Goal: Task Accomplishment & Management: Manage account settings

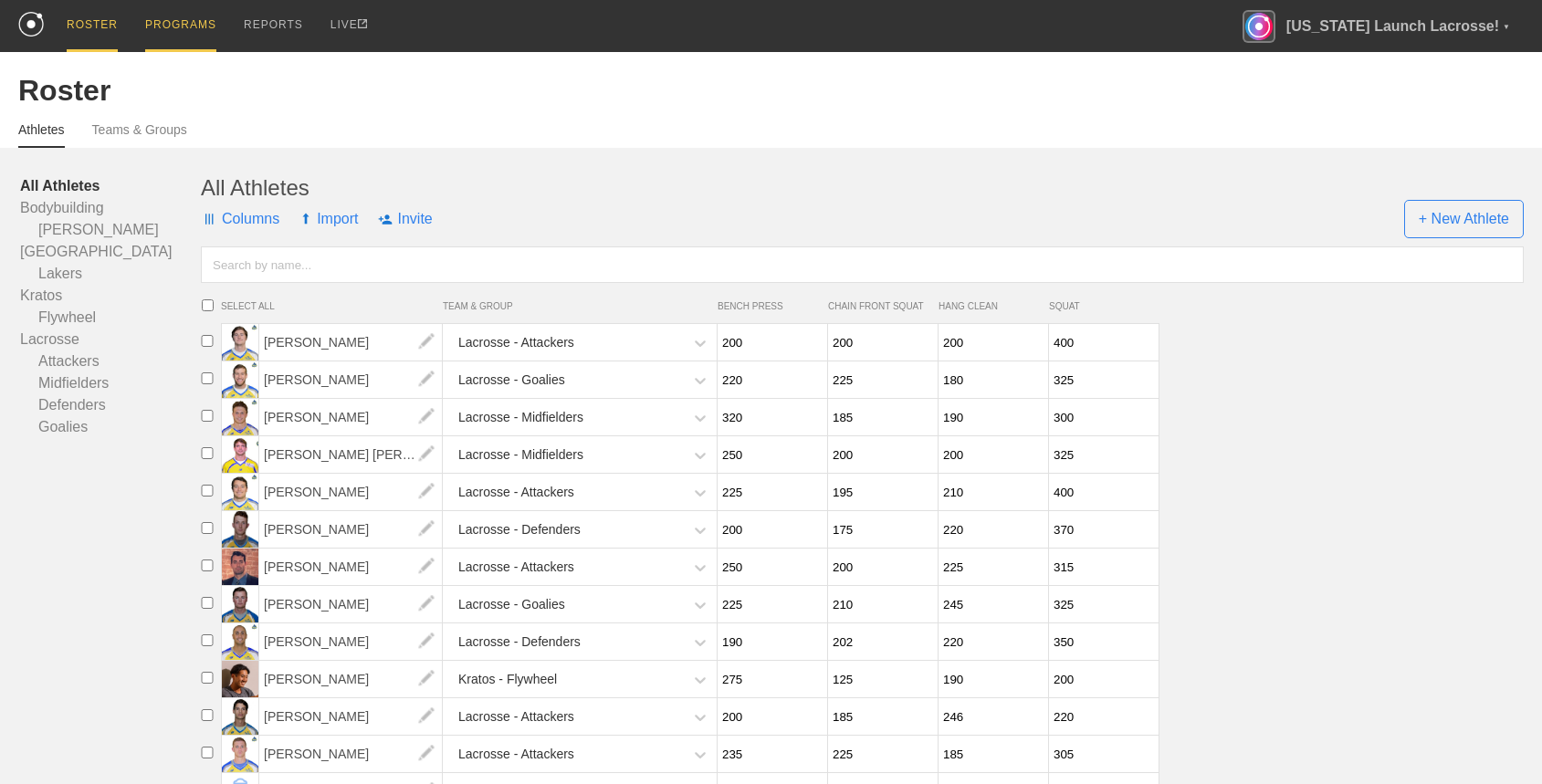
click at [193, 32] on div "PROGRAMS" at bounding box center [180, 26] width 71 height 52
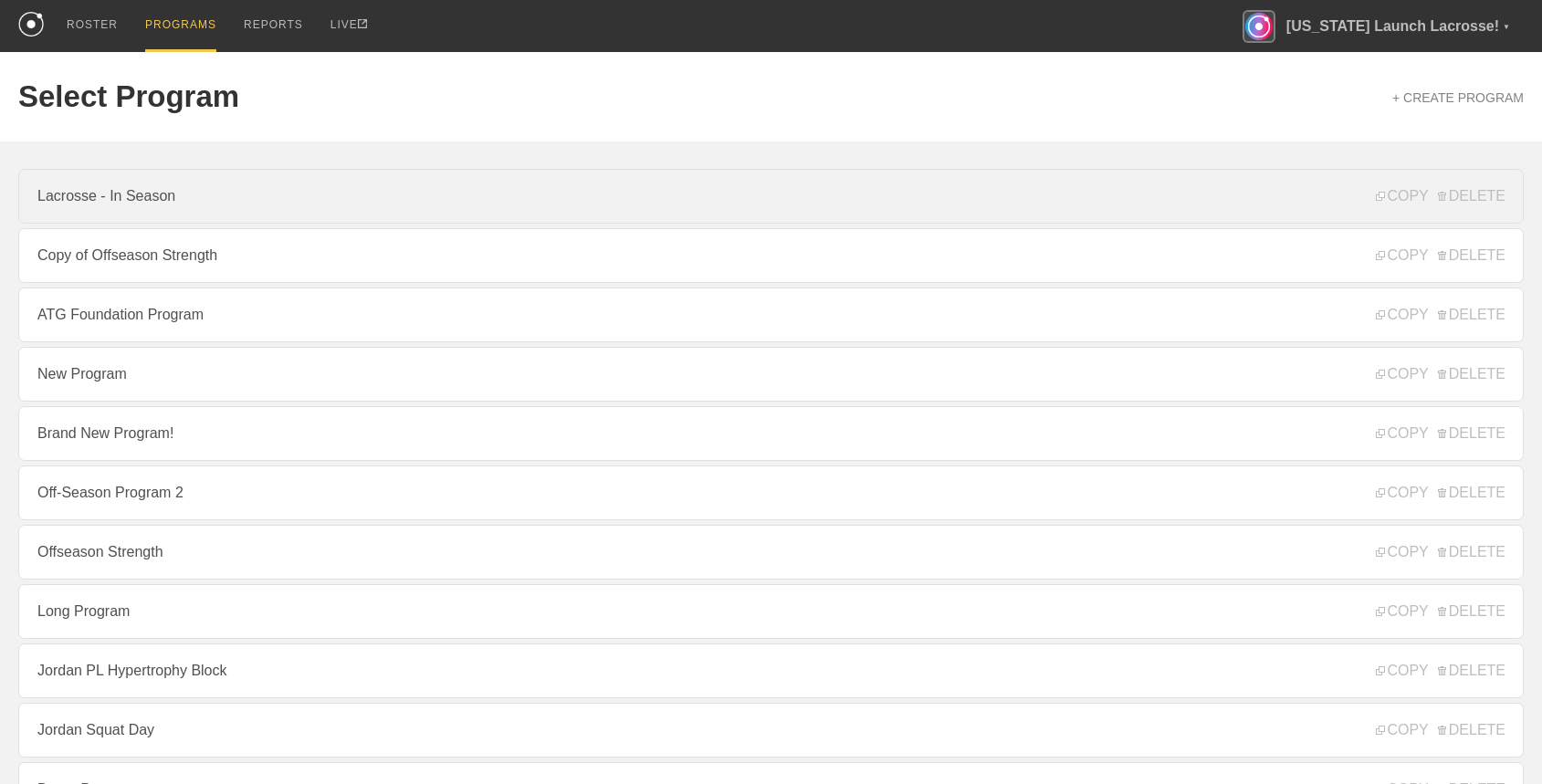
click at [295, 196] on link "Lacrosse - In Season" at bounding box center [771, 196] width 1505 height 55
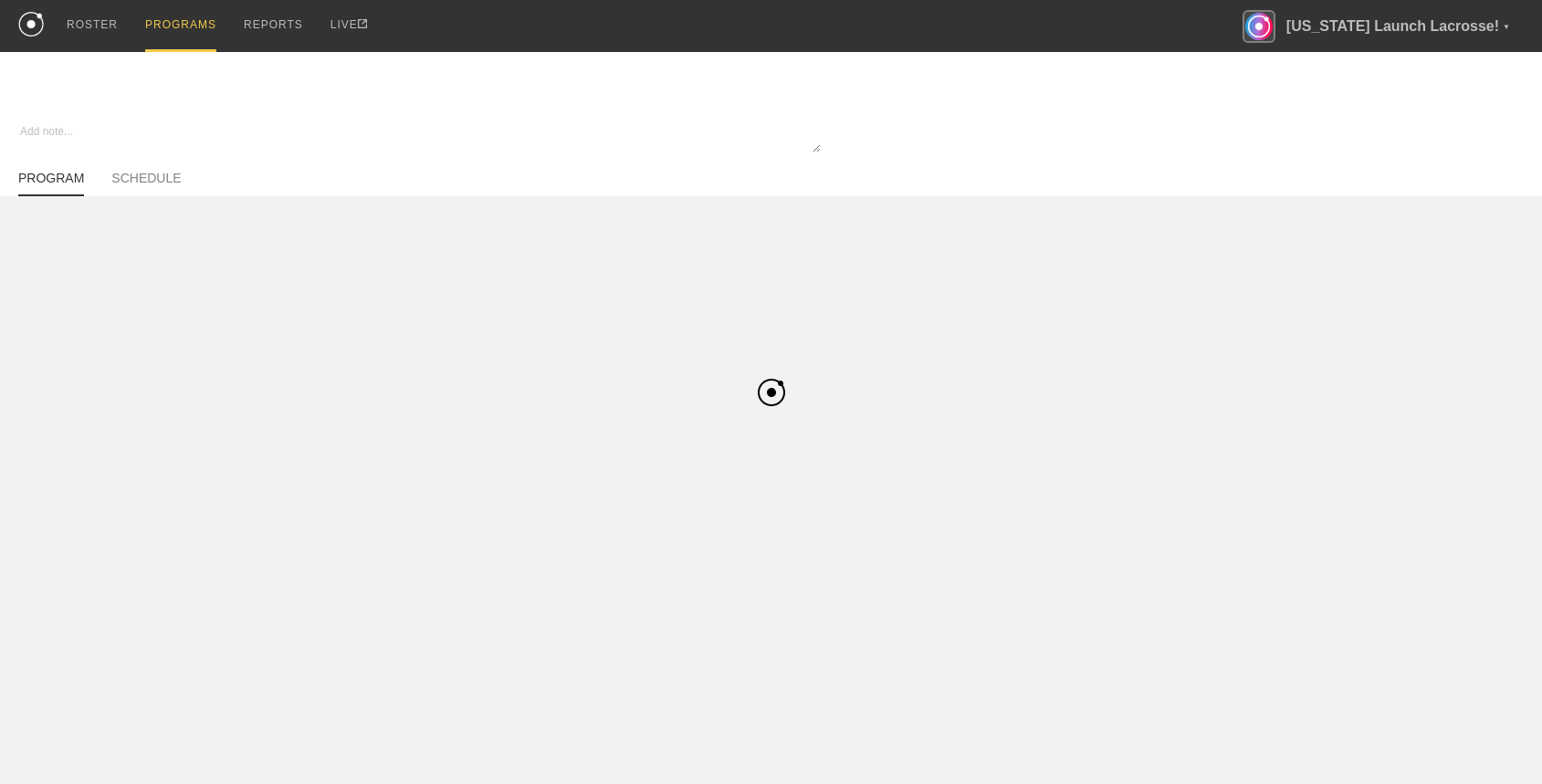
type textarea "x"
type input "Lacrosse - In Season"
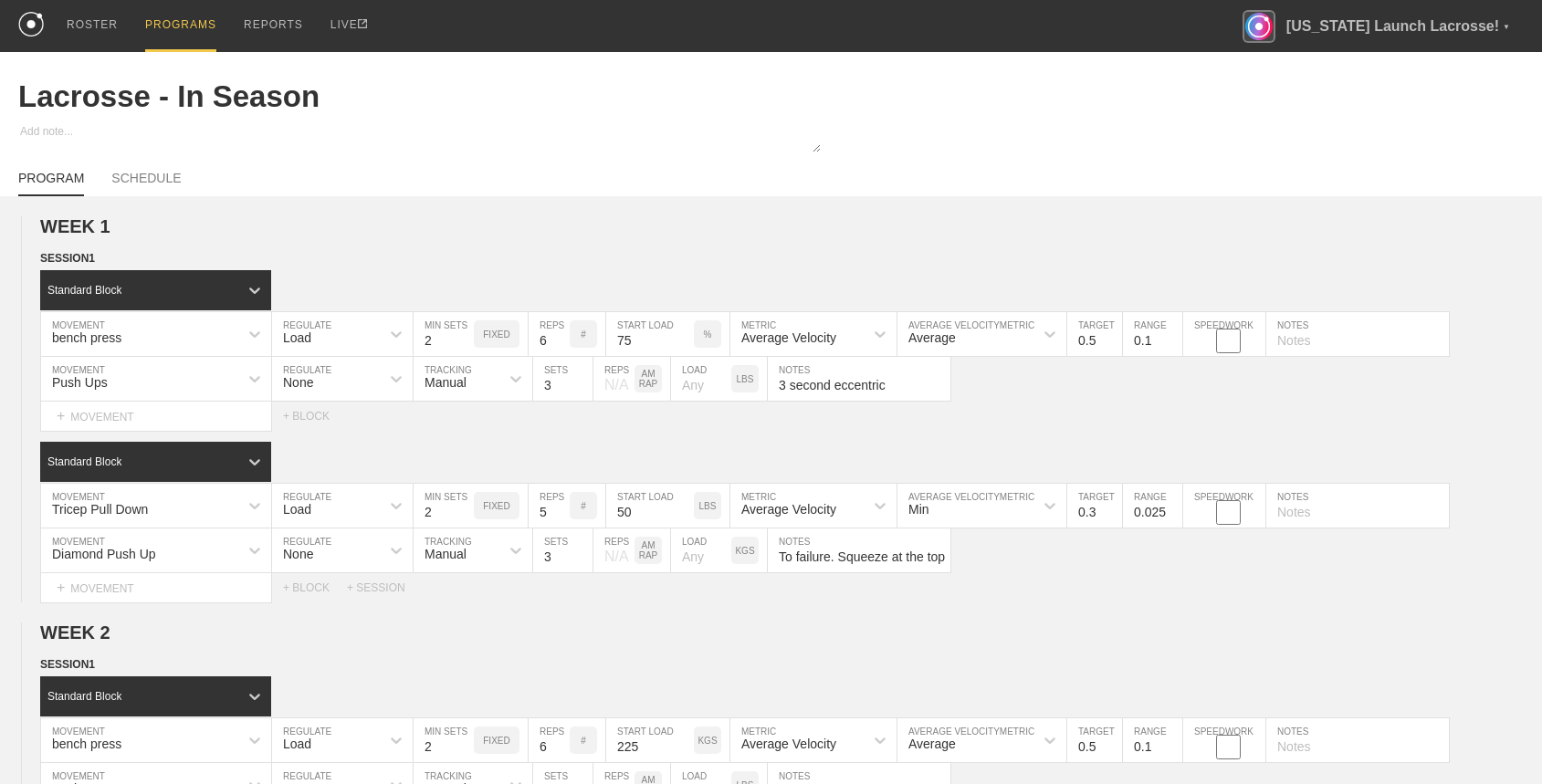
click at [186, 35] on div "PROGRAMS" at bounding box center [180, 26] width 71 height 52
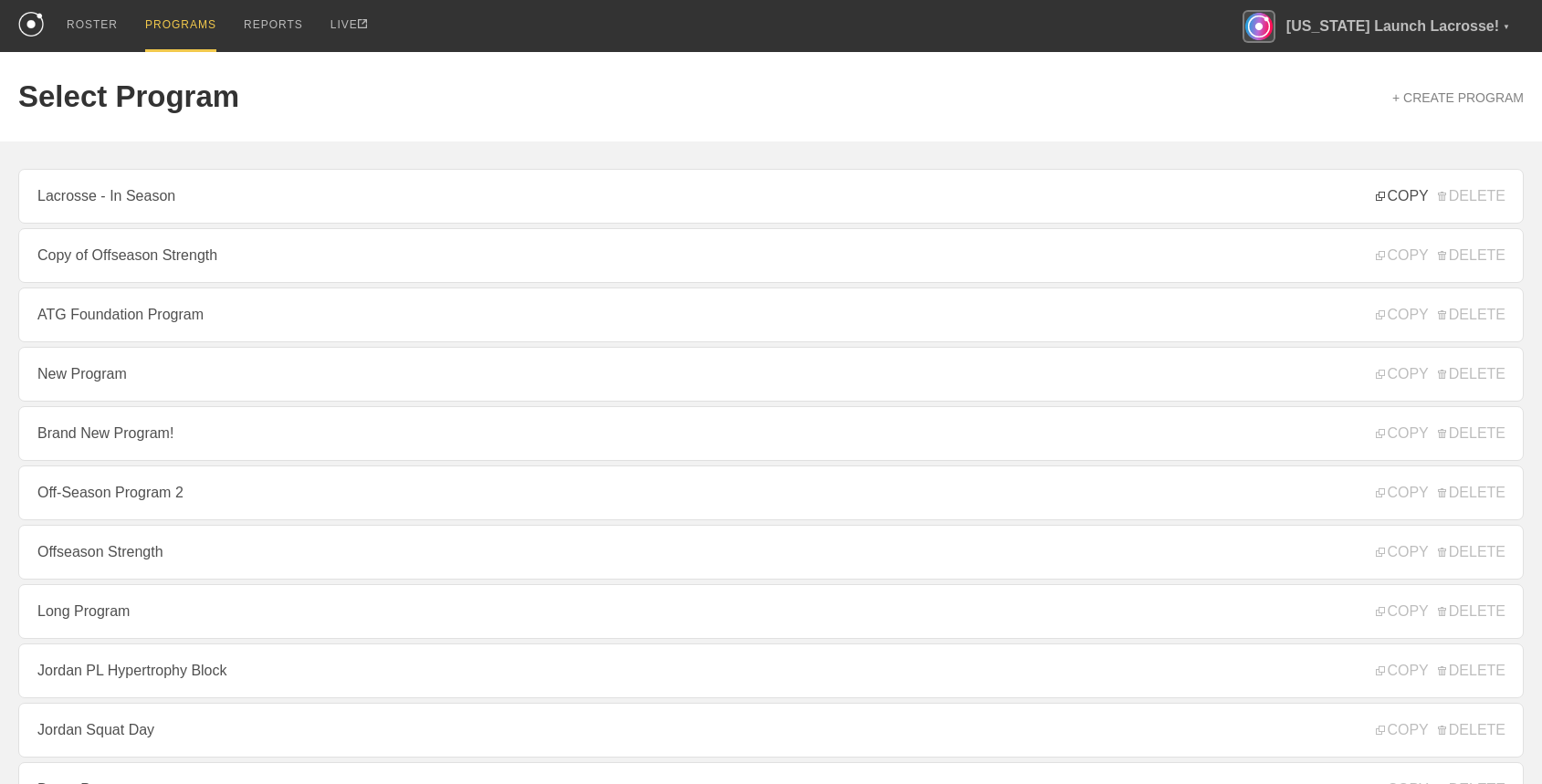
click at [1399, 199] on span "COPY" at bounding box center [1402, 197] width 52 height 17
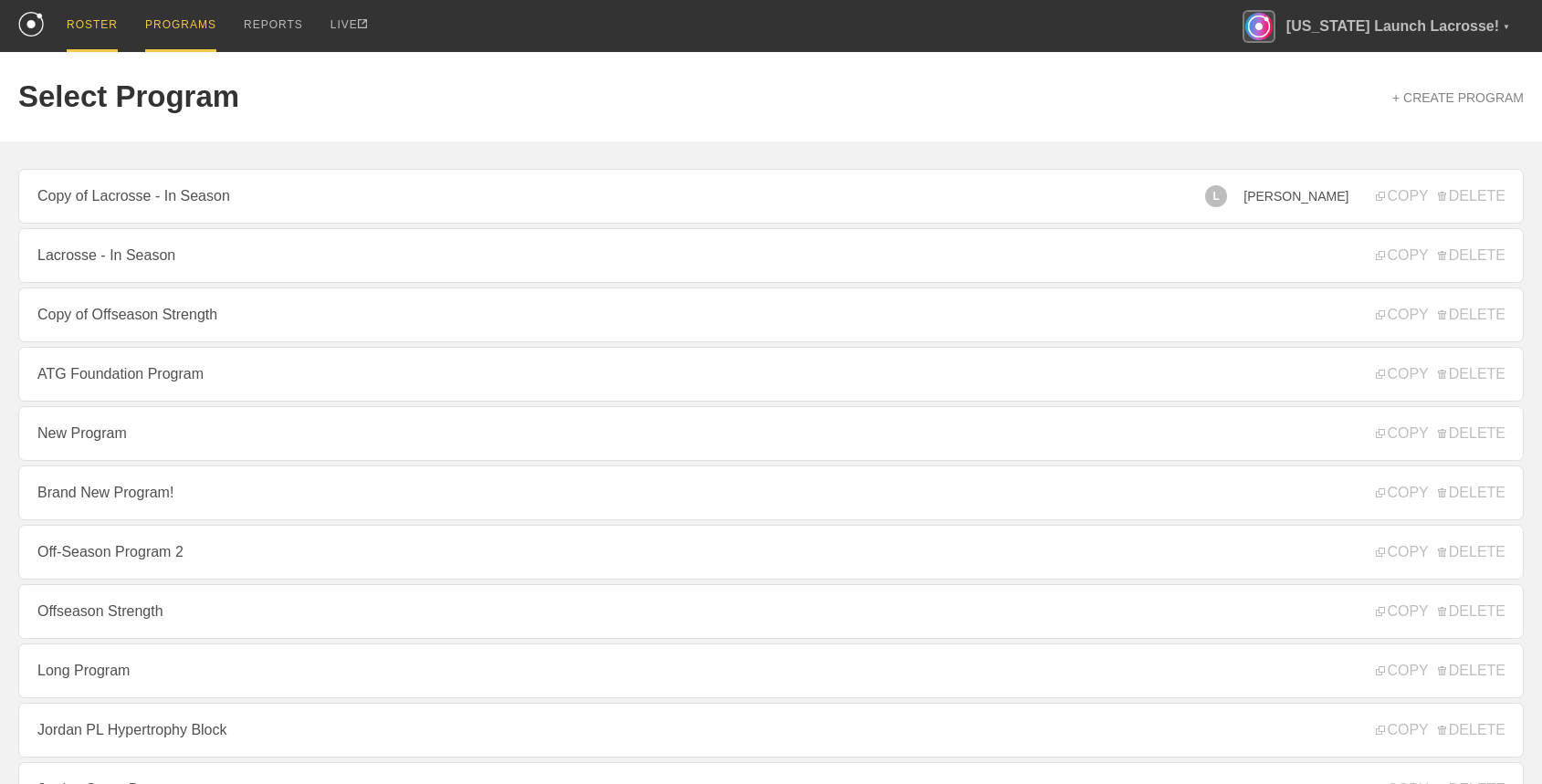
click at [90, 35] on div "ROSTER" at bounding box center [92, 26] width 51 height 52
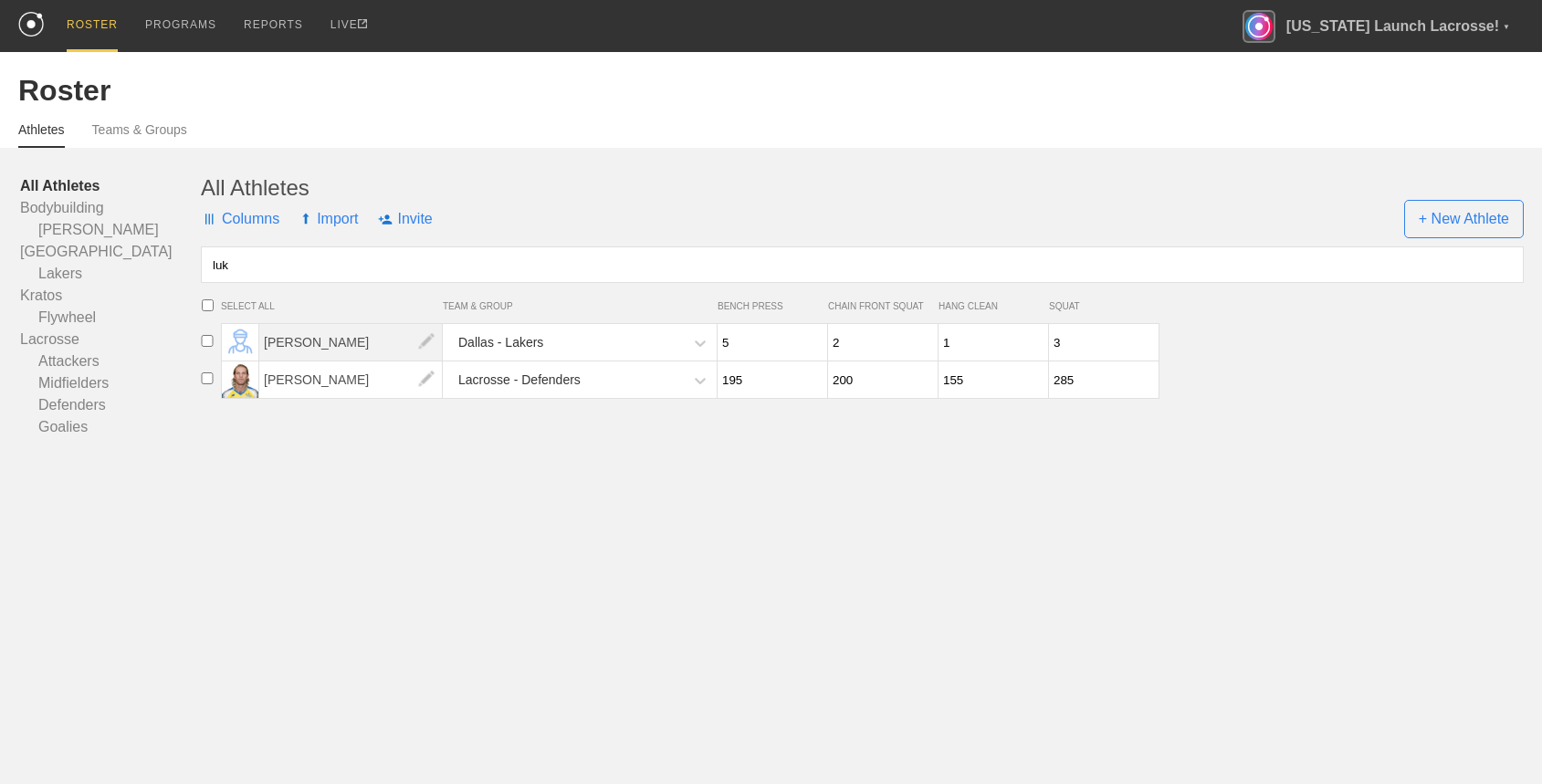
type input "luk"
click at [310, 353] on span "[PERSON_NAME]" at bounding box center [351, 341] width 184 height 36
click at [430, 341] on img at bounding box center [425, 341] width 36 height 36
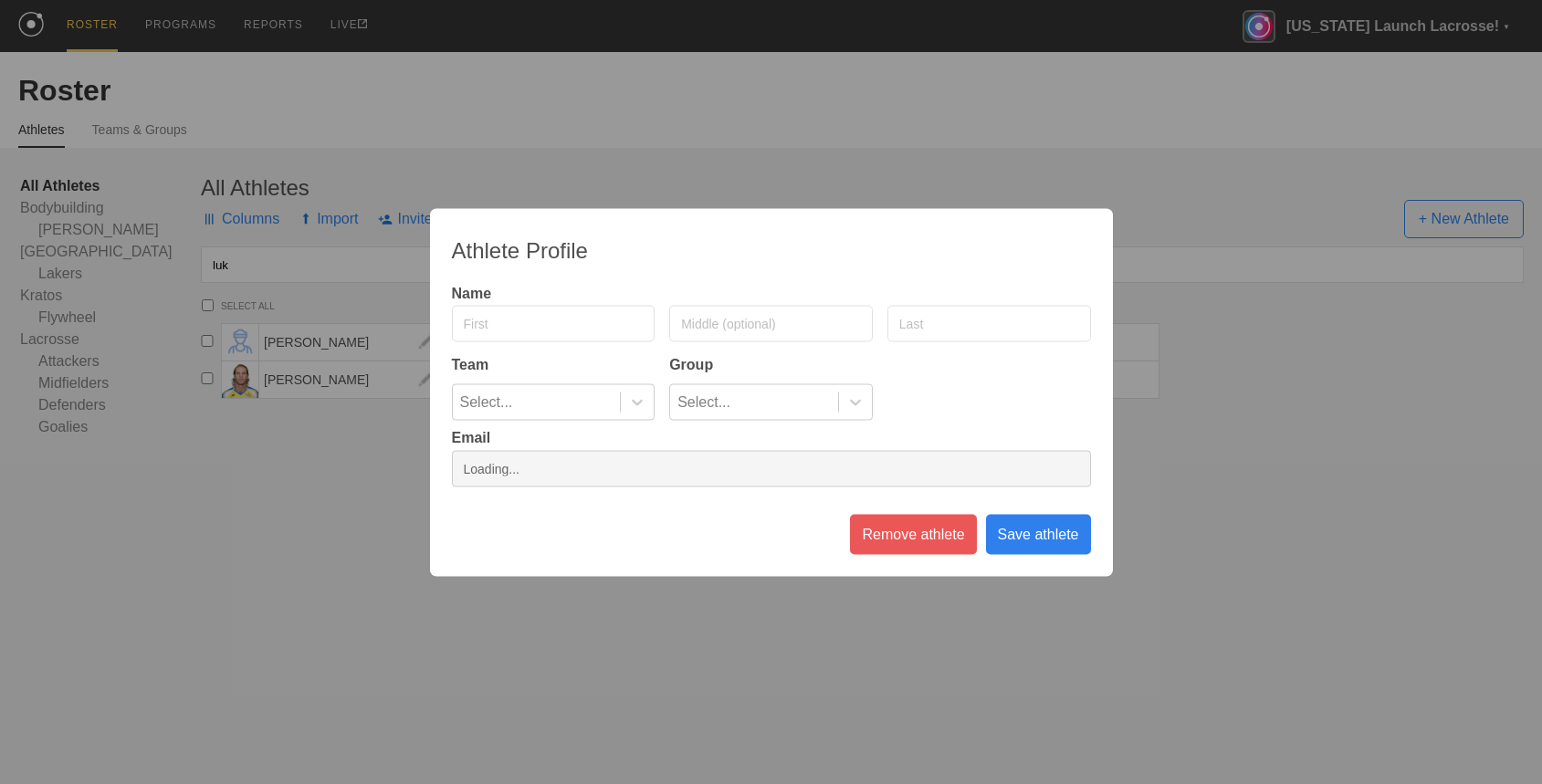
type input "[PERSON_NAME]"
type input "Doncic"
type input "[PERSON_NAME][EMAIL_ADDRESS][DOMAIN_NAME]"
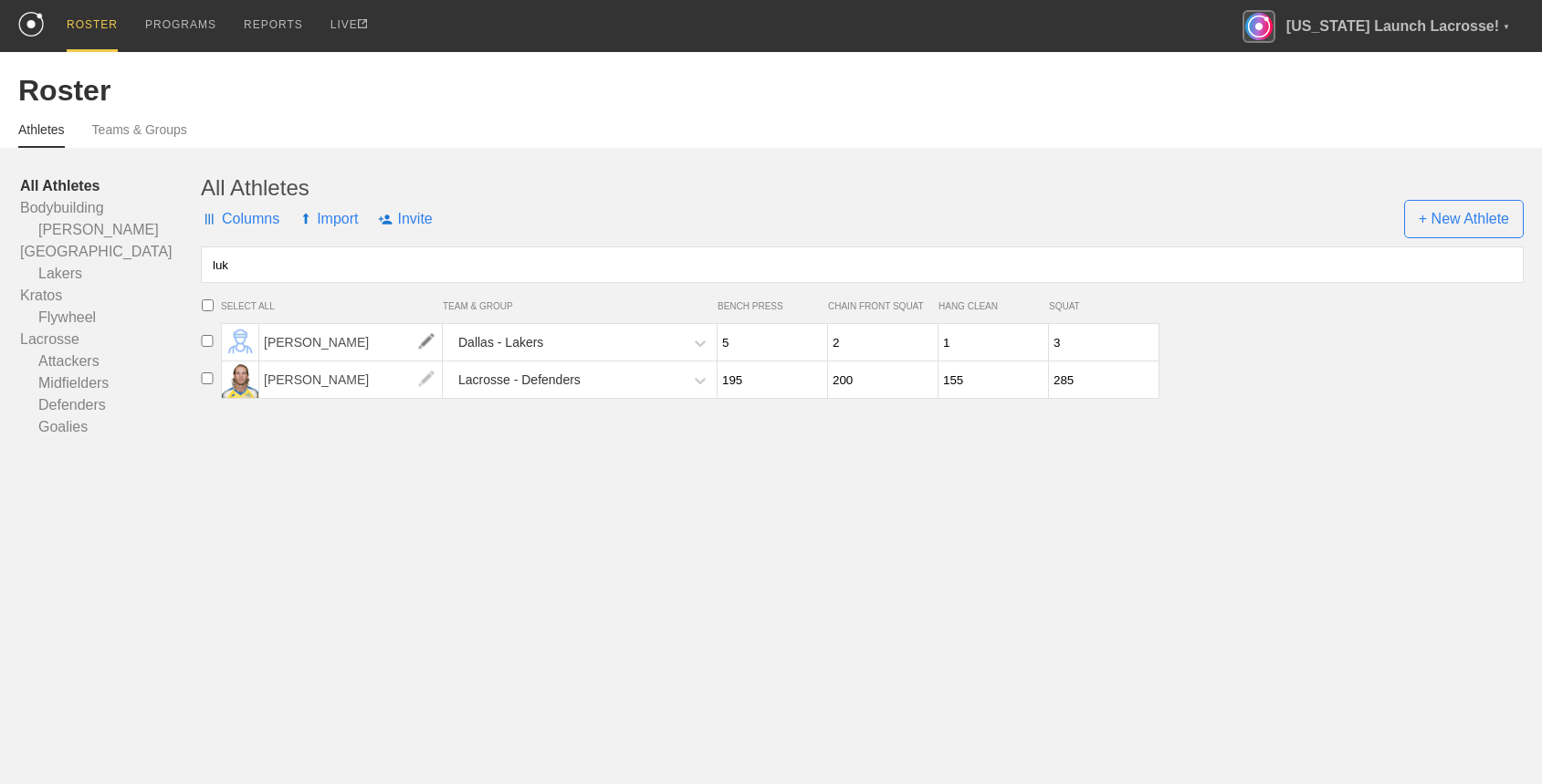
click at [430, 349] on img at bounding box center [425, 341] width 36 height 36
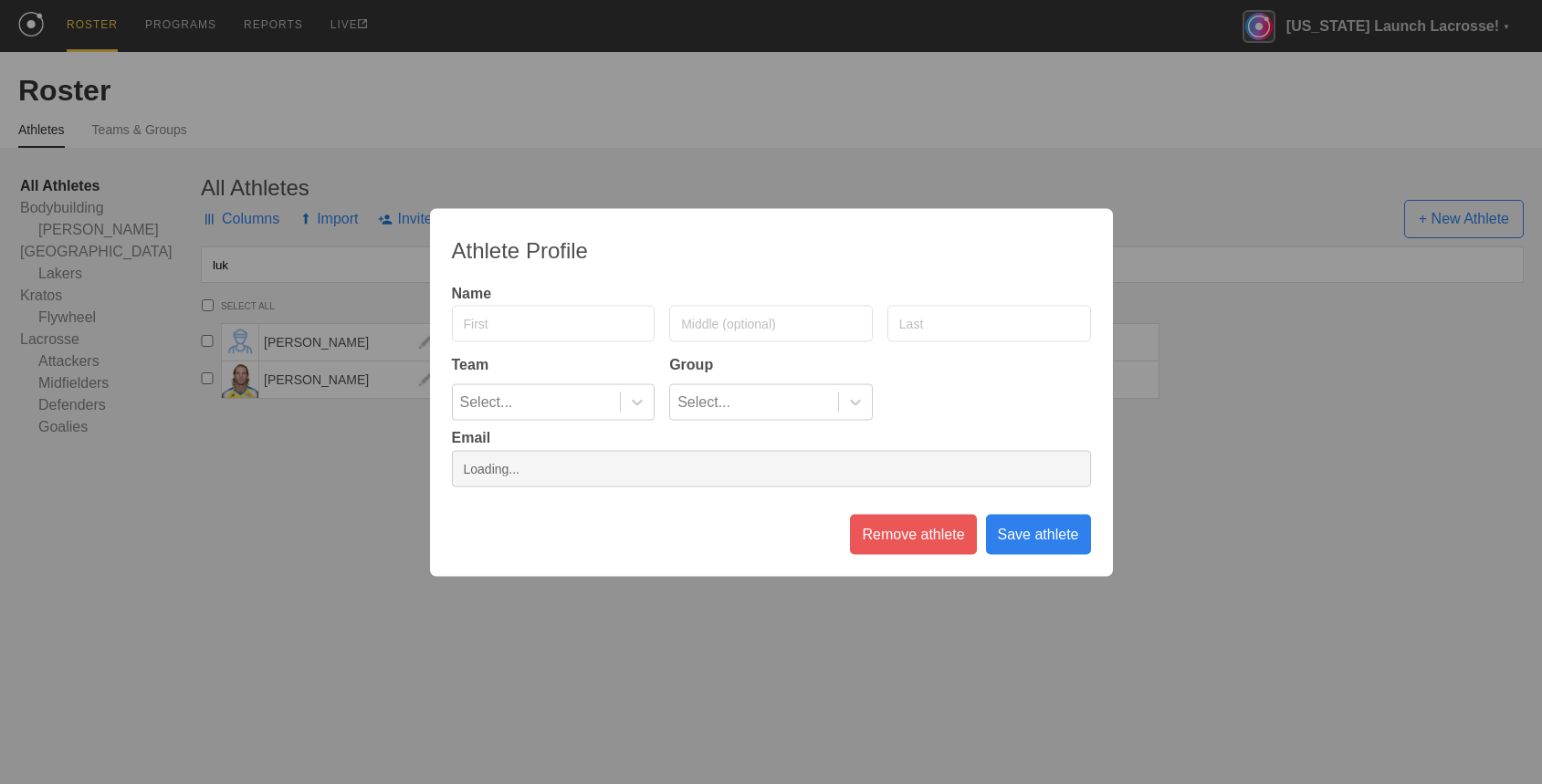
type input "[PERSON_NAME]"
type input "Doncic"
type input "[PERSON_NAME][EMAIL_ADDRESS][DOMAIN_NAME]"
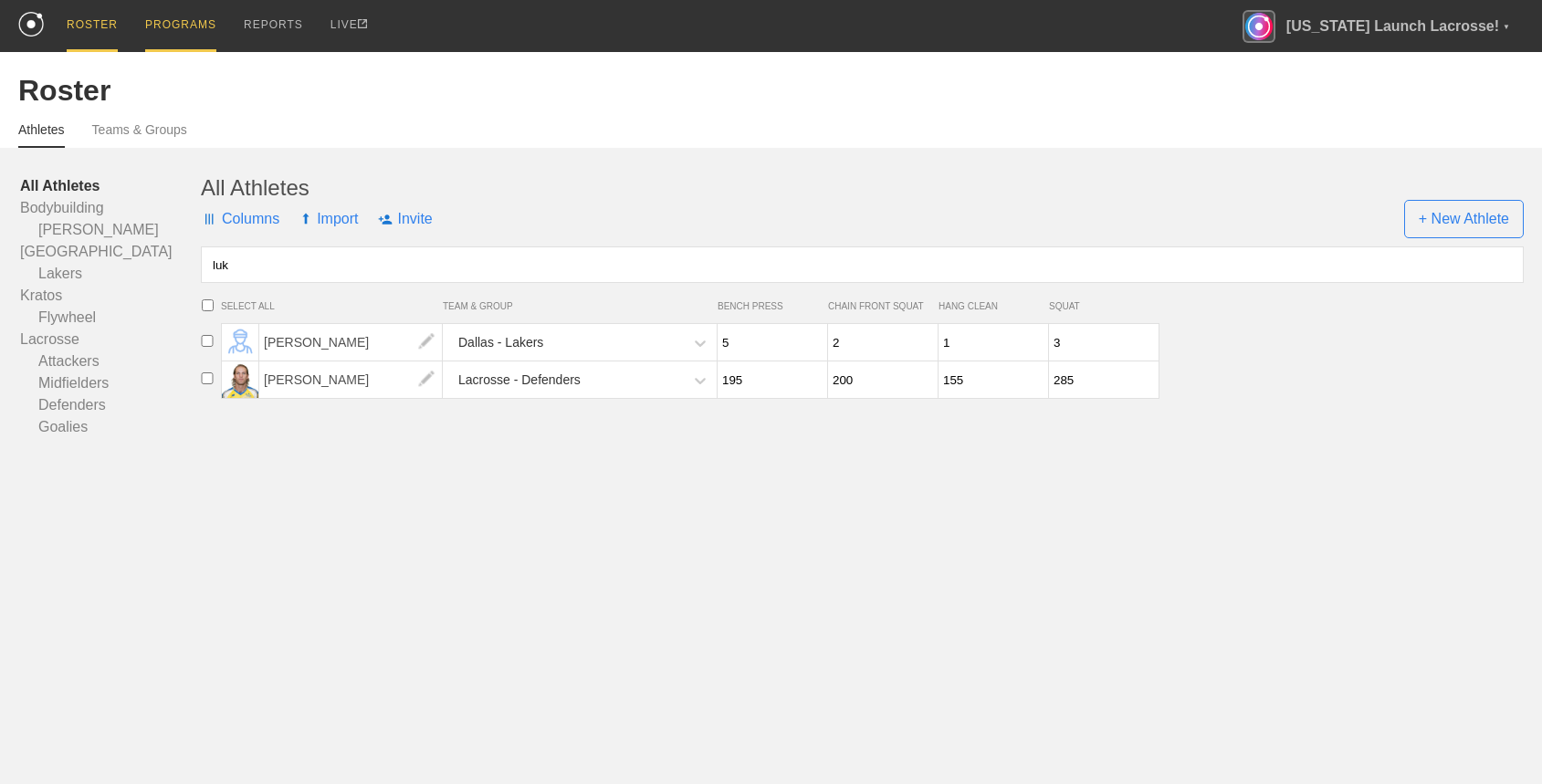
click at [187, 17] on div "PROGRAMS" at bounding box center [180, 26] width 71 height 52
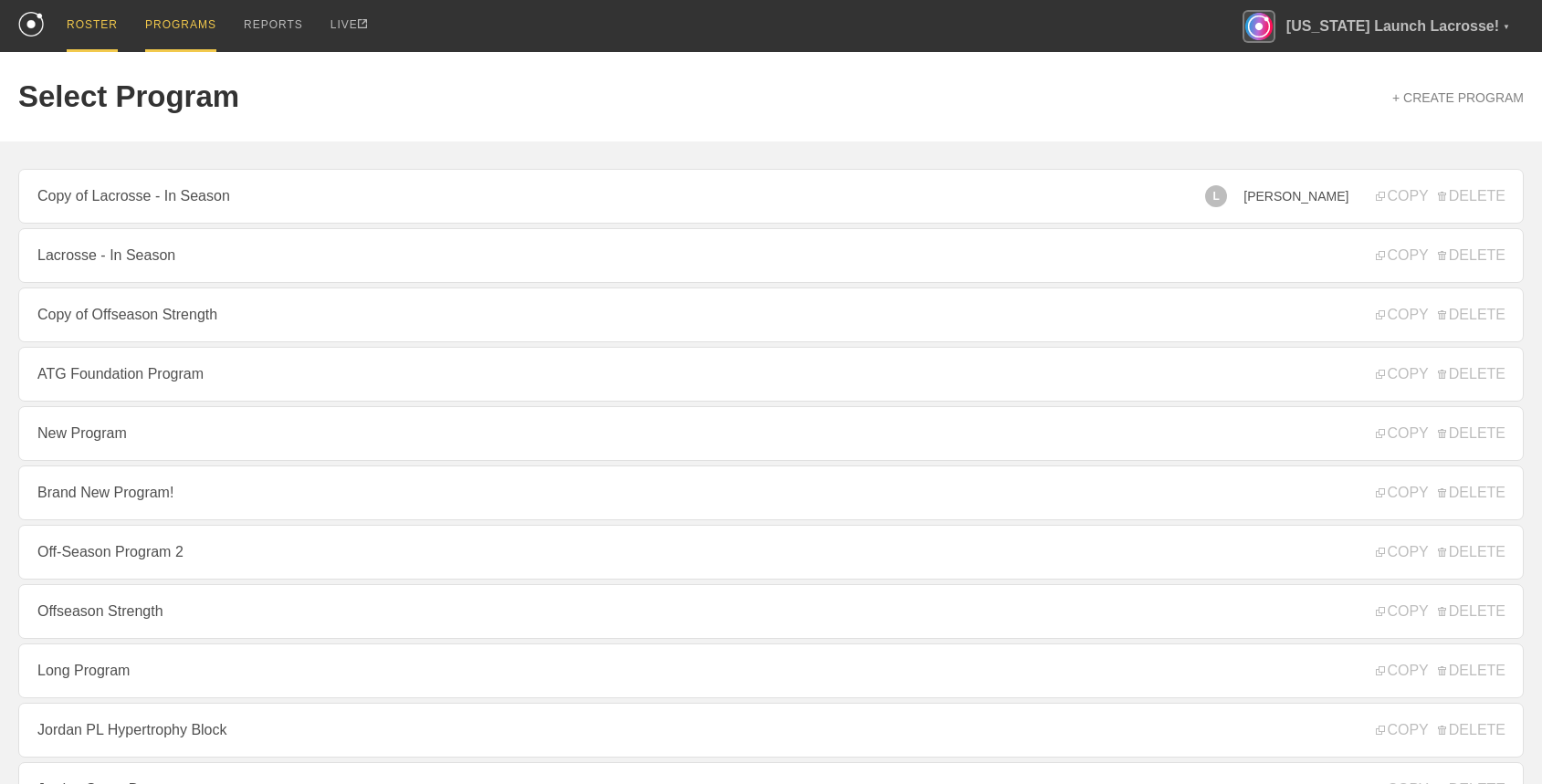
click at [106, 26] on div "ROSTER" at bounding box center [92, 26] width 51 height 52
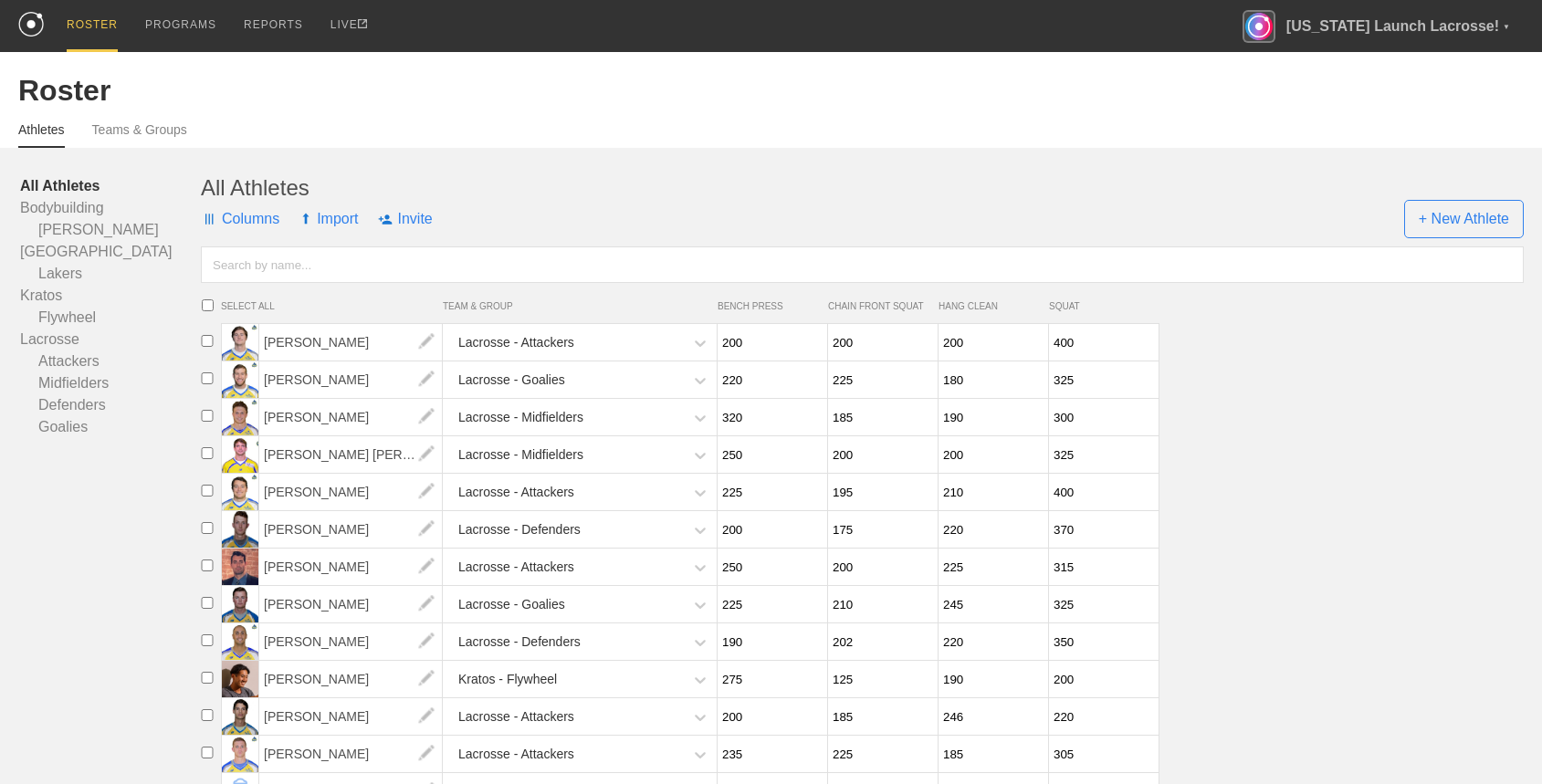
click at [316, 254] on input "text" at bounding box center [862, 263] width 1323 height 36
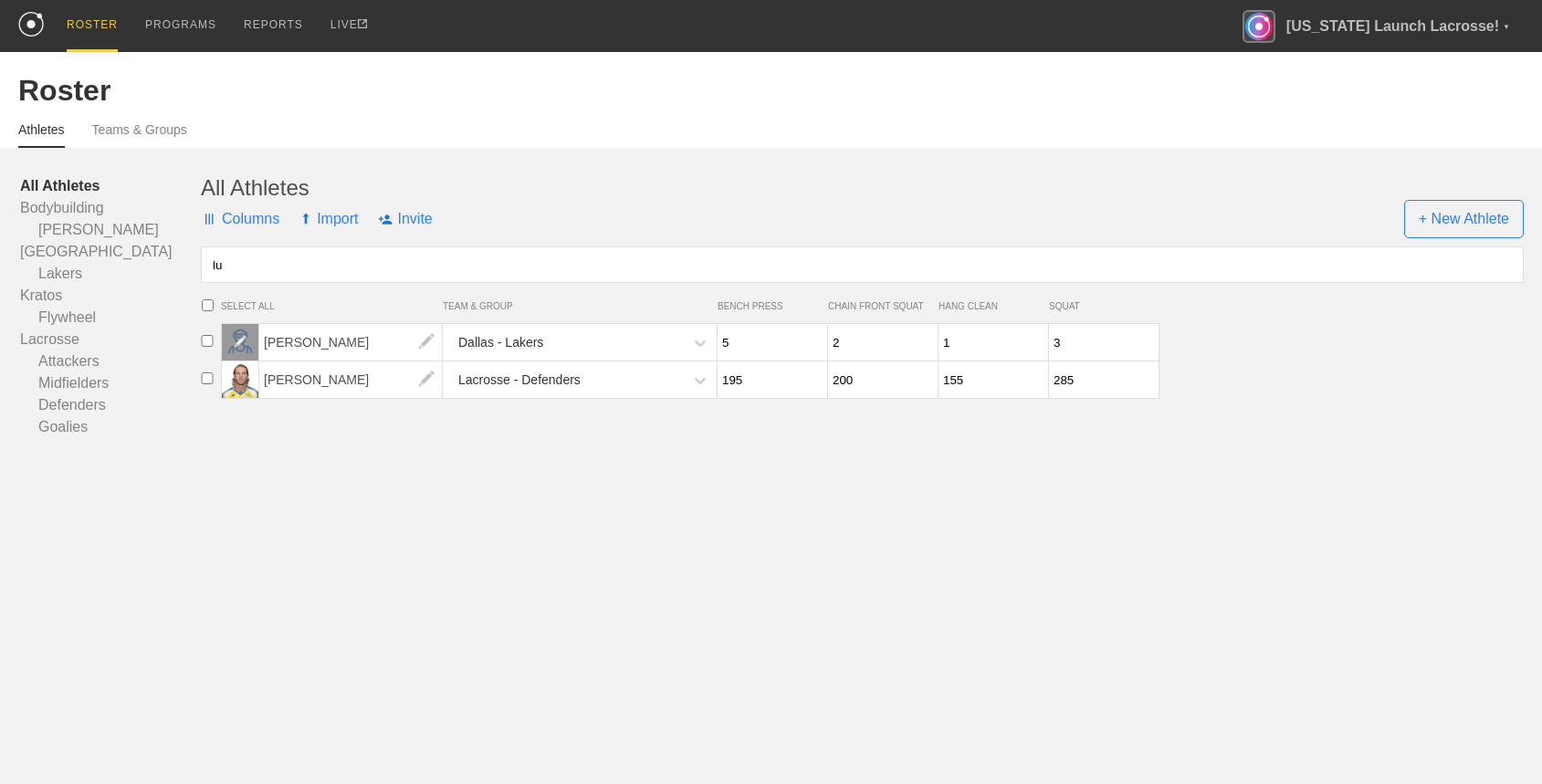
type input "lu"
click at [238, 340] on img at bounding box center [240, 342] width 14 height 14
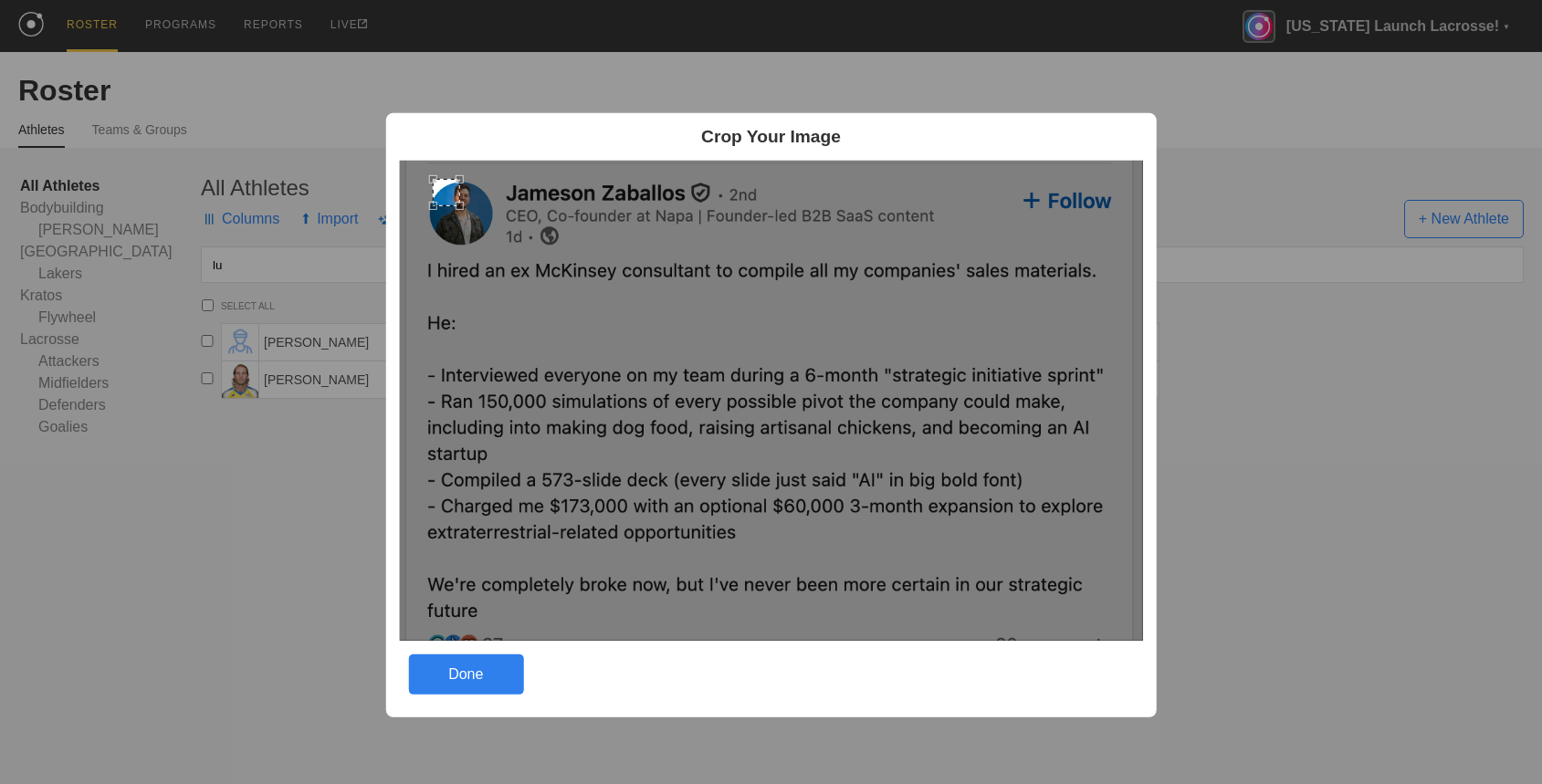
drag, startPoint x: 411, startPoint y: 183, endPoint x: 444, endPoint y: 200, distance: 37.1
click at [444, 200] on div at bounding box center [445, 191] width 27 height 27
drag, startPoint x: 455, startPoint y: 205, endPoint x: 491, endPoint y: 226, distance: 41.7
click at [491, 226] on div at bounding box center [463, 211] width 65 height 65
drag, startPoint x: 461, startPoint y: 222, endPoint x: 700, endPoint y: 206, distance: 239.5
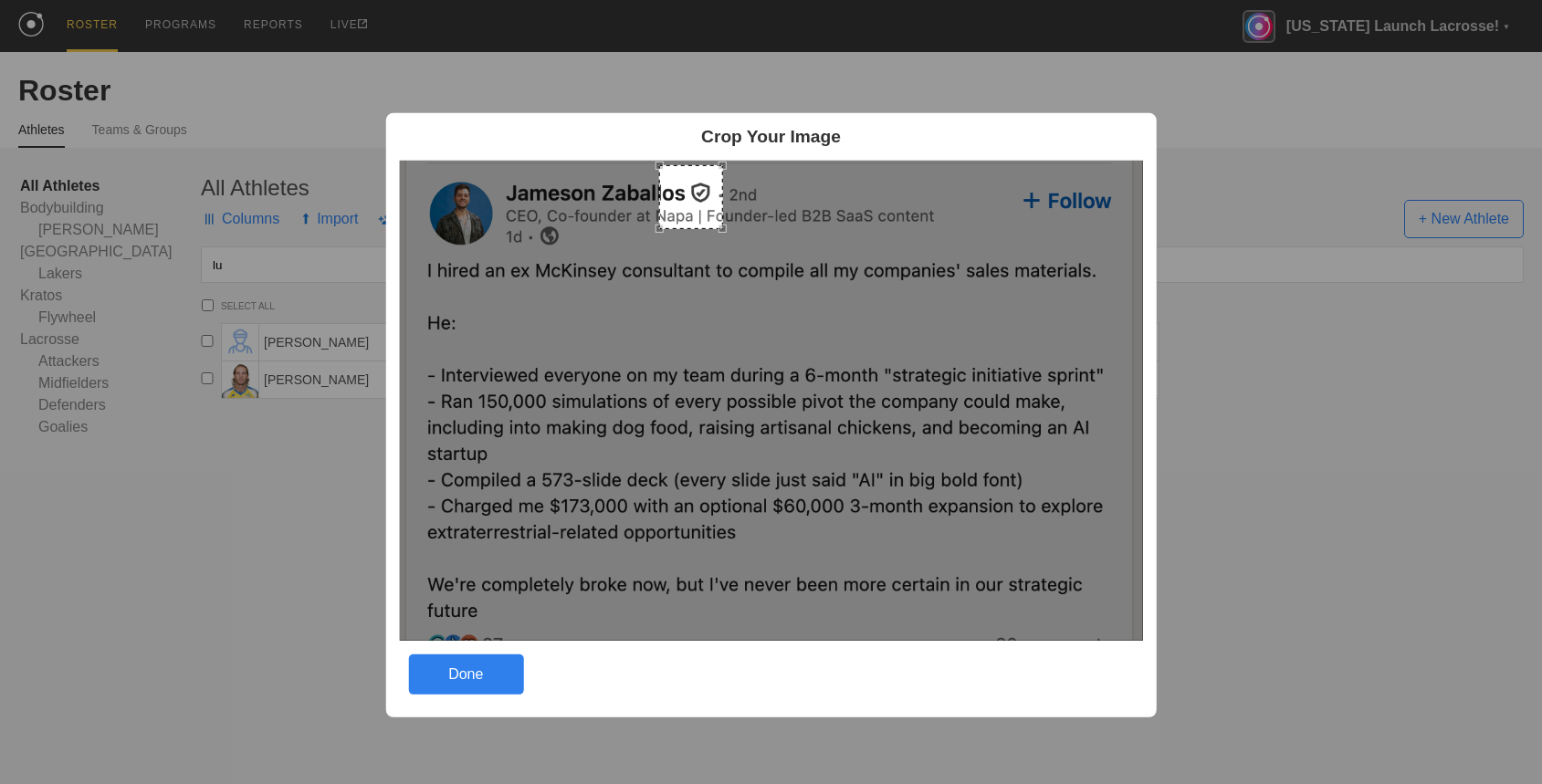
click at [700, 206] on div at bounding box center [690, 196] width 64 height 64
drag, startPoint x: 732, startPoint y: 224, endPoint x: 708, endPoint y: 213, distance: 26.4
click at [708, 213] on div at bounding box center [771, 399] width 744 height 480
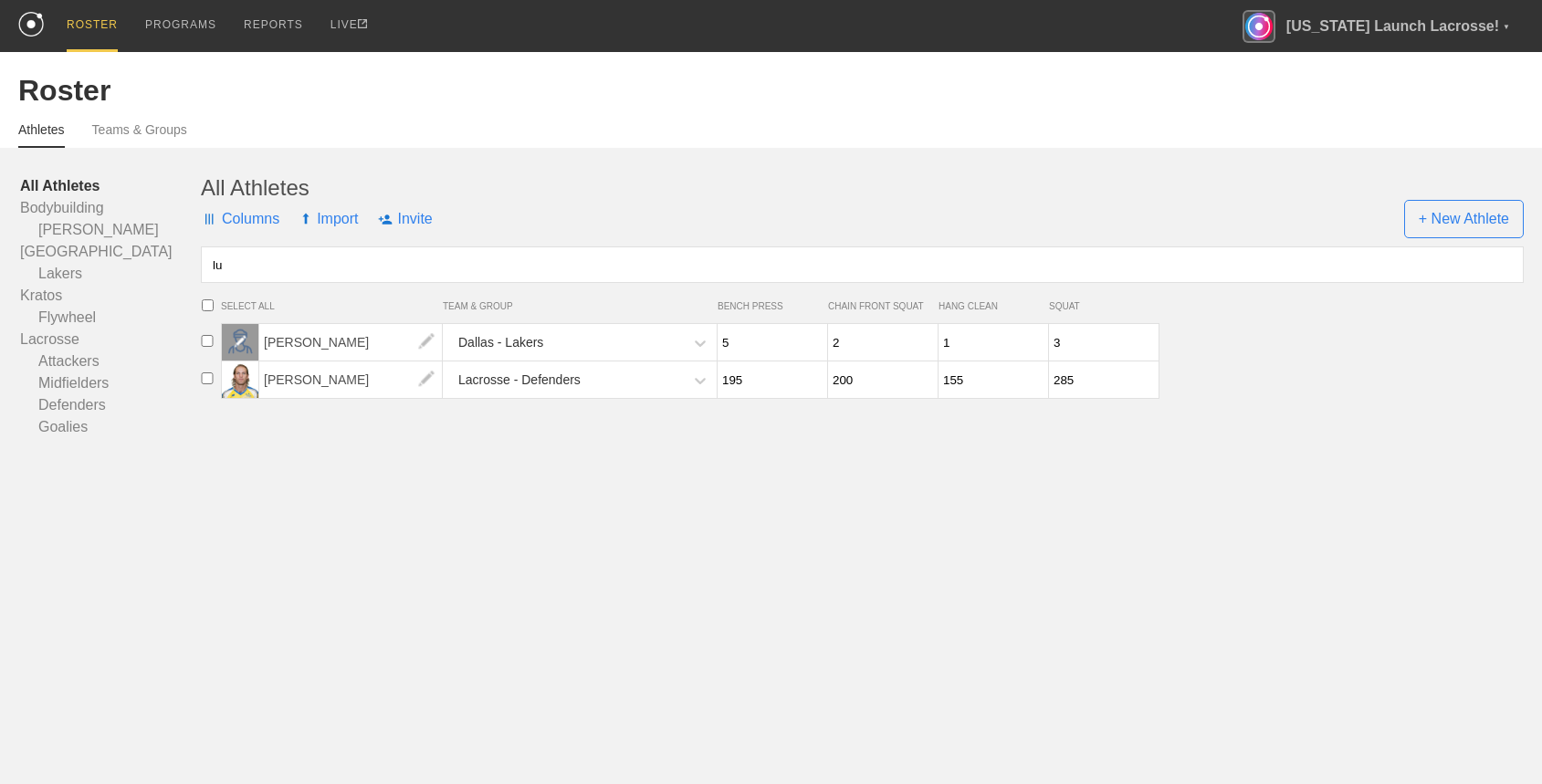
click at [239, 349] on div at bounding box center [240, 341] width 36 height 36
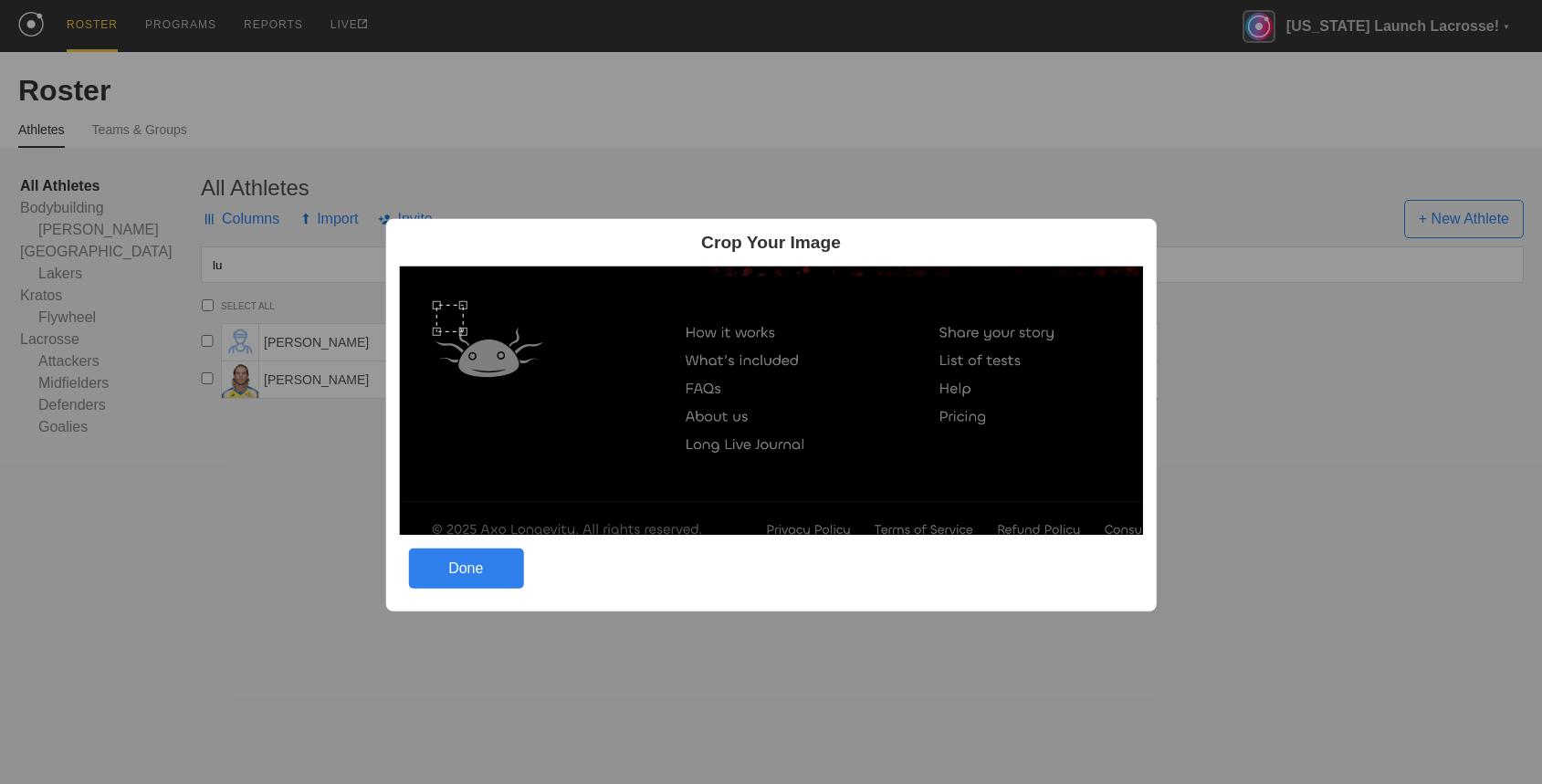
drag, startPoint x: 411, startPoint y: 274, endPoint x: 448, endPoint y: 313, distance: 53.8
click at [448, 314] on div at bounding box center [448, 316] width 27 height 27
drag, startPoint x: 461, startPoint y: 332, endPoint x: 547, endPoint y: 369, distance: 93.6
click at [547, 369] on div at bounding box center [491, 361] width 112 height 112
click at [503, 367] on div at bounding box center [490, 355] width 112 height 112
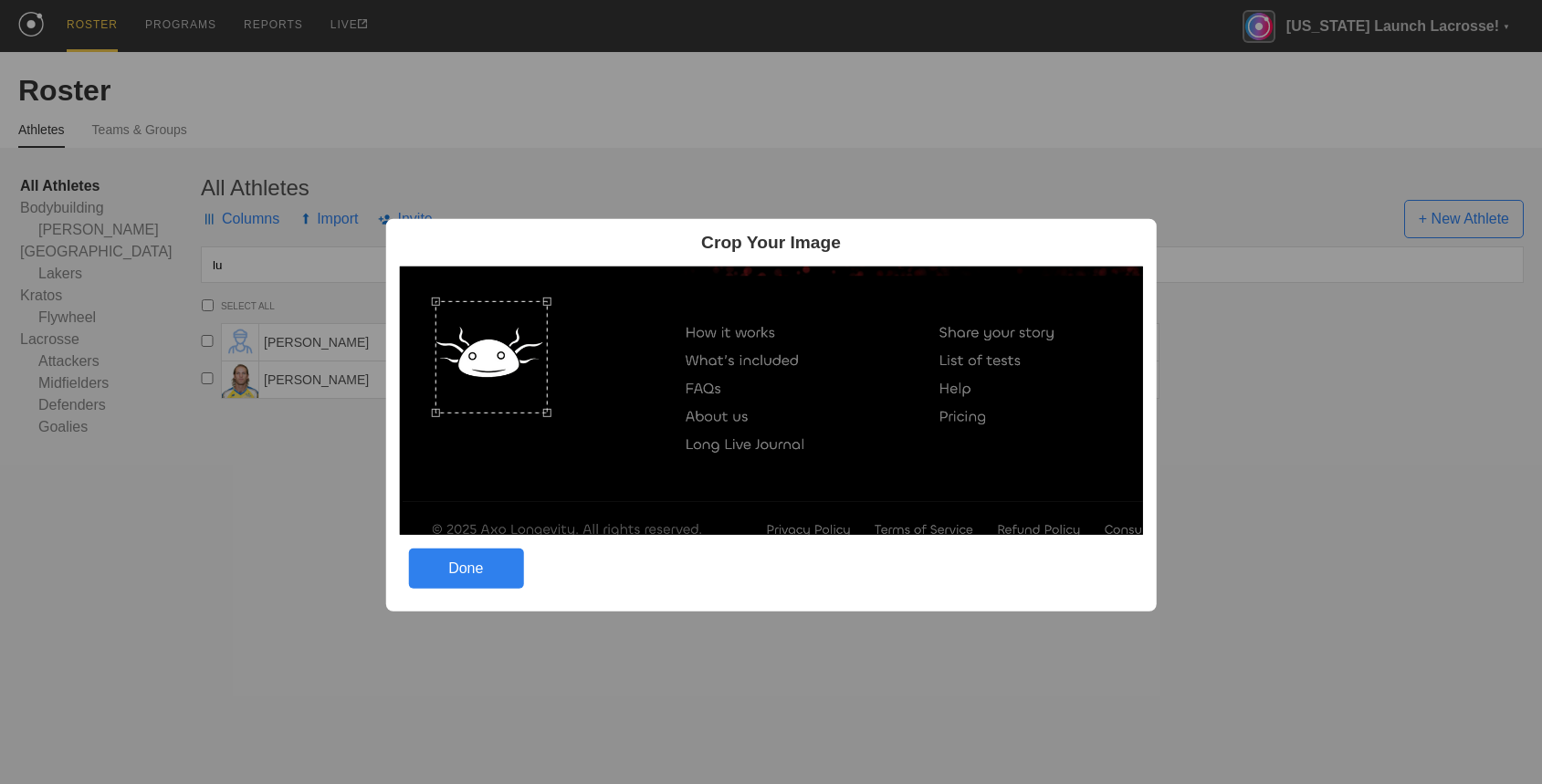
click at [464, 558] on div "Done" at bounding box center [465, 568] width 115 height 40
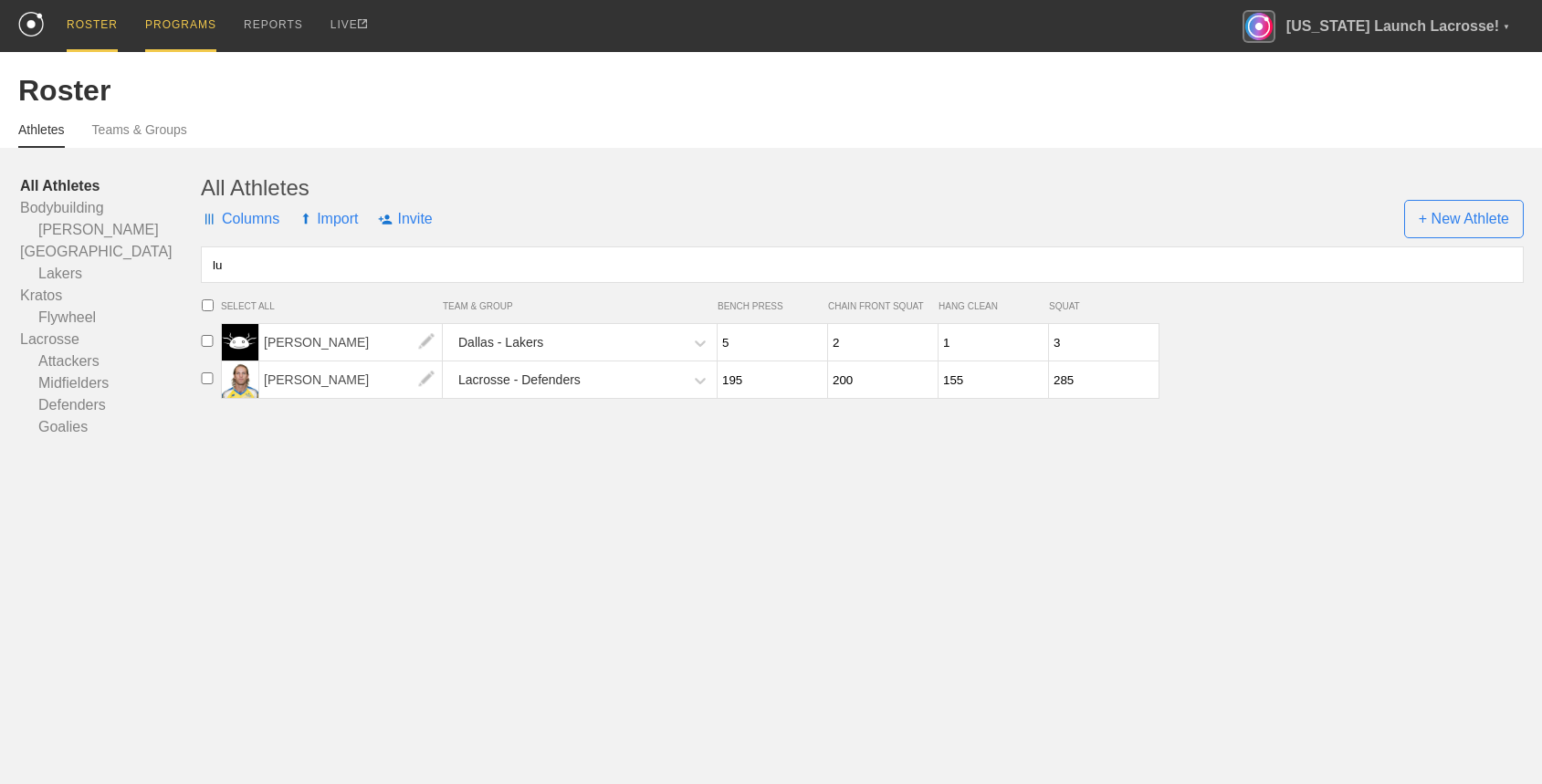
click at [168, 23] on div "PROGRAMS" at bounding box center [180, 26] width 71 height 52
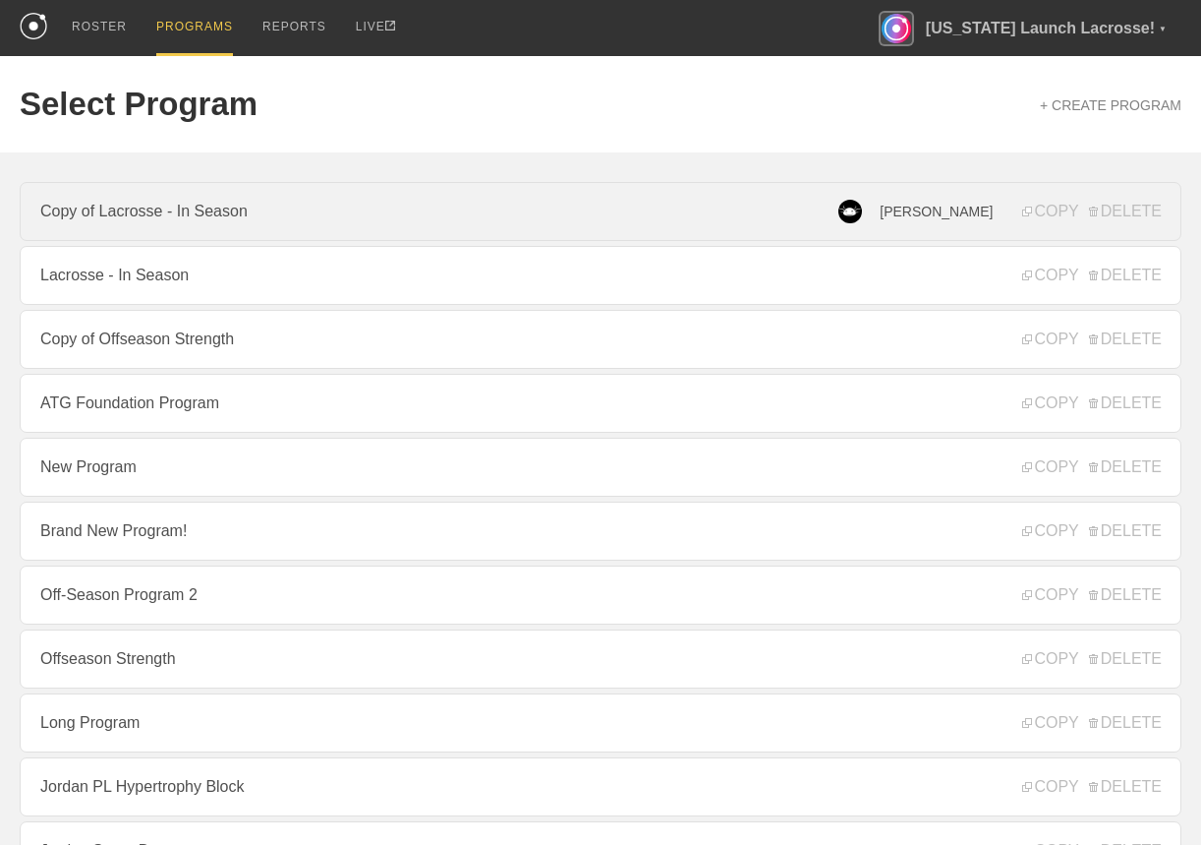
click at [755, 208] on link "Copy of Lacrosse - In Season" at bounding box center [601, 211] width 1162 height 59
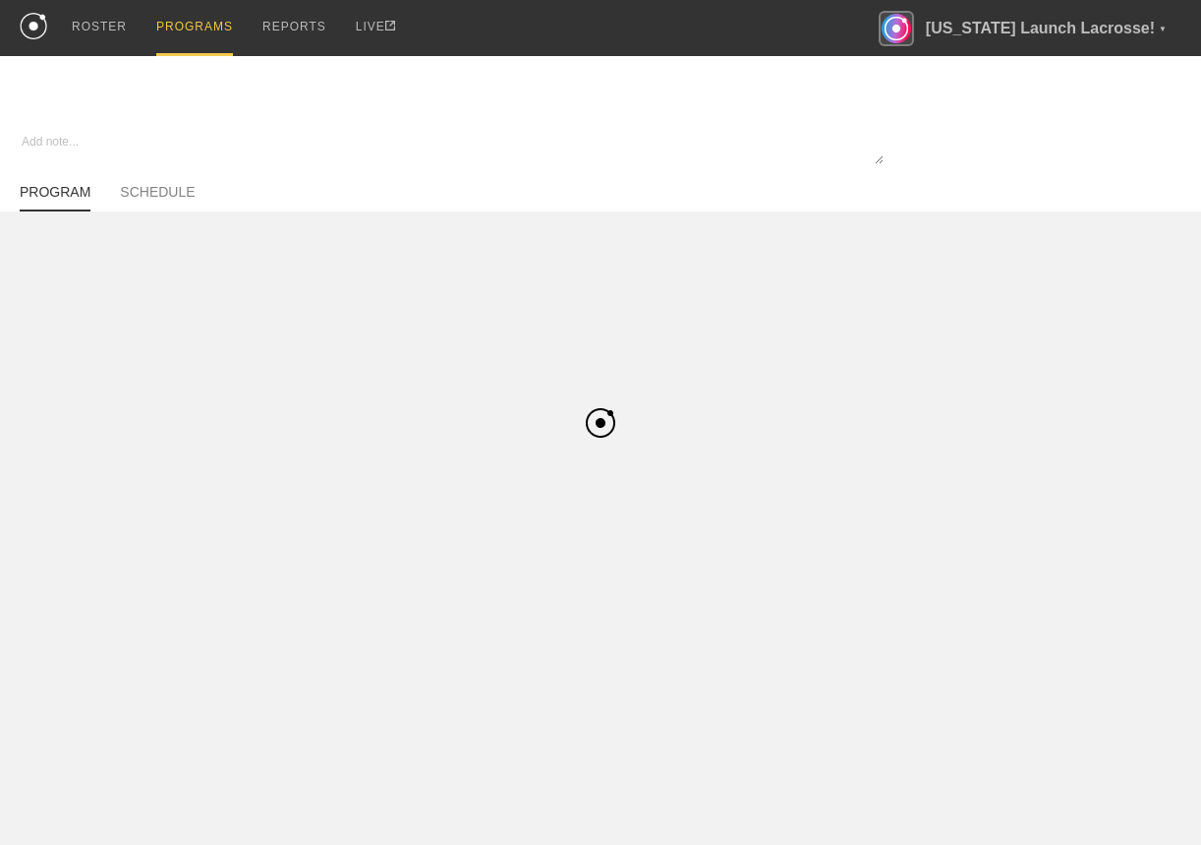
type textarea "x"
type input "Copy of Lacrosse - In Season"
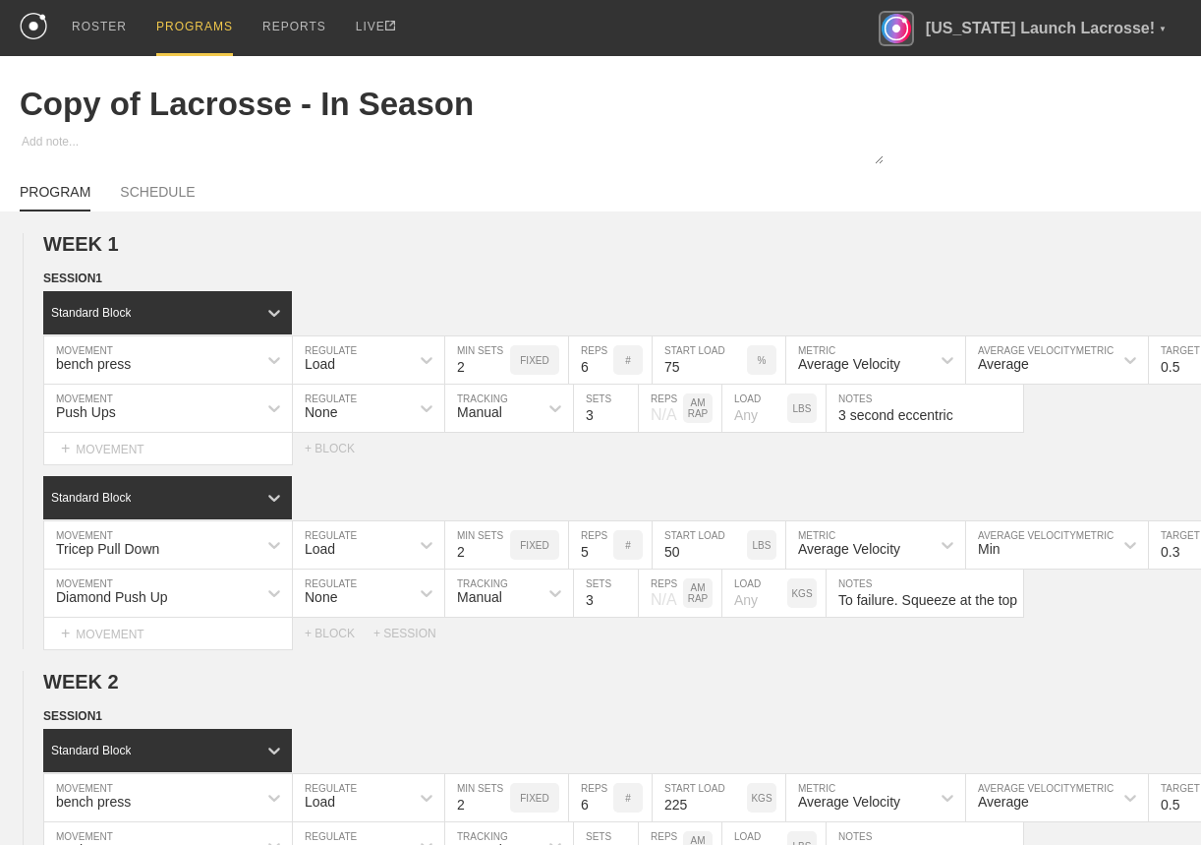
click at [198, 41] on div "PROGRAMS" at bounding box center [194, 28] width 77 height 56
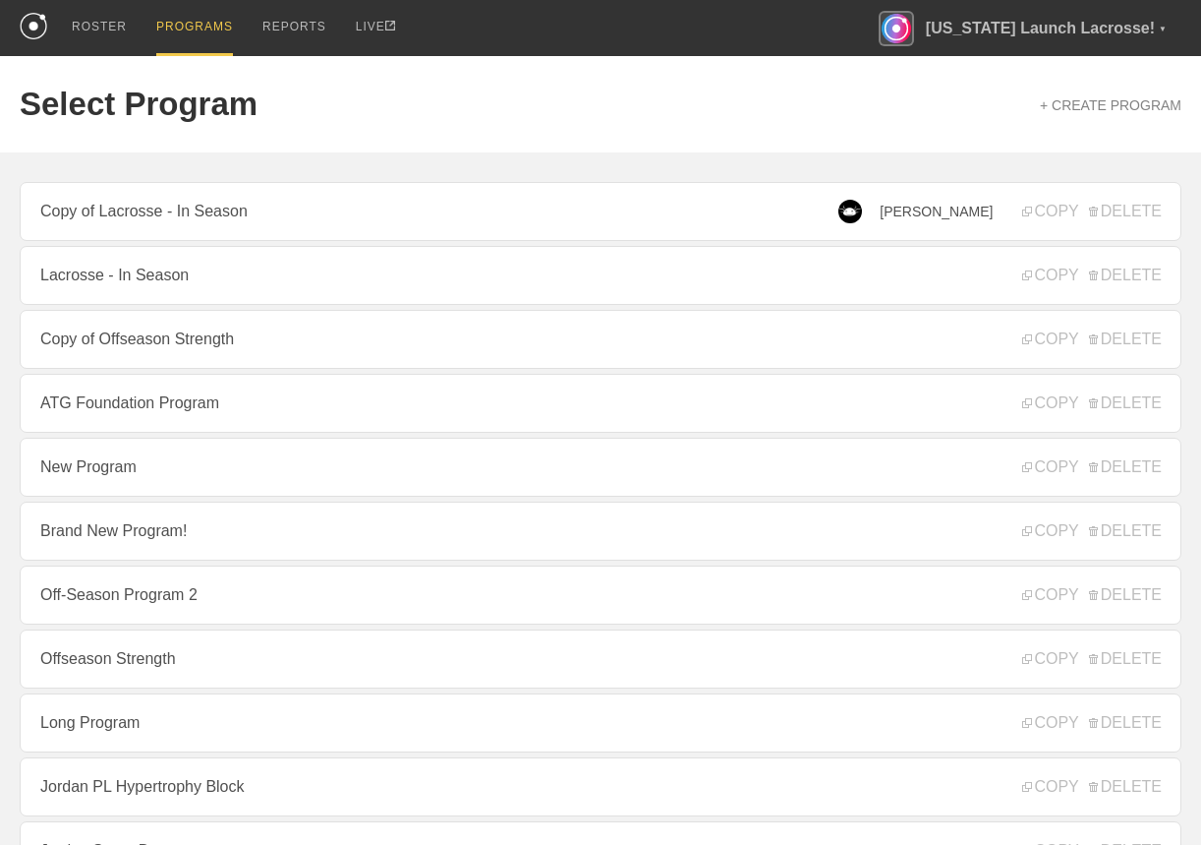
click at [225, 178] on div "Copy of Lacrosse - In Season Luka Doncic COPY DELETE Lacrosse - In Season COPY …" at bounding box center [601, 611] width 1162 height 919
